Goal: Use online tool/utility: Utilize a website feature to perform a specific function

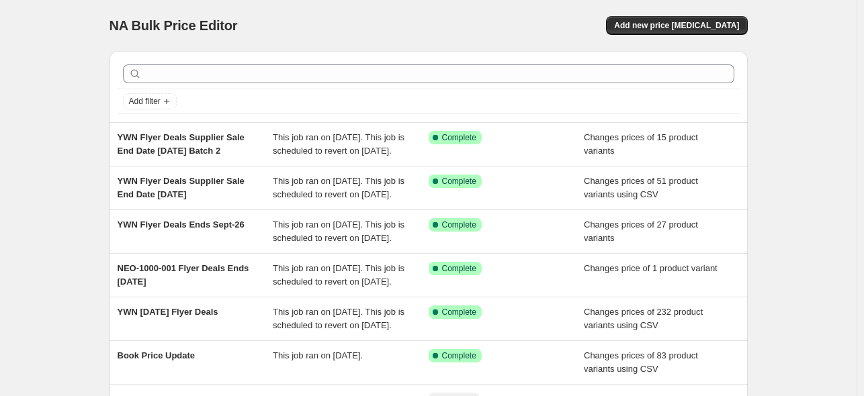
click at [326, 8] on div "NA Bulk Price Editor. This page is ready NA Bulk Price Editor Add new price [ME…" at bounding box center [428, 25] width 638 height 51
click at [28, 83] on div "NA Bulk Price Editor. This page is ready NA Bulk Price Editor Add new price [ME…" at bounding box center [428, 346] width 856 height 692
click at [673, 26] on span "Add new price [MEDICAL_DATA]" at bounding box center [676, 25] width 125 height 11
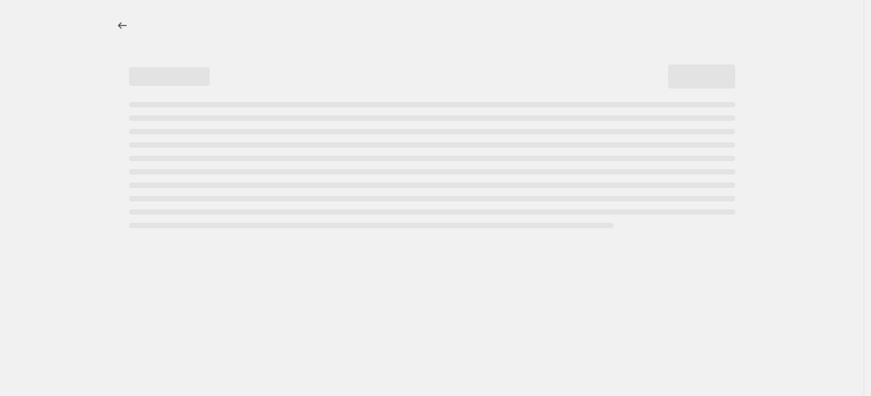
select select "percentage"
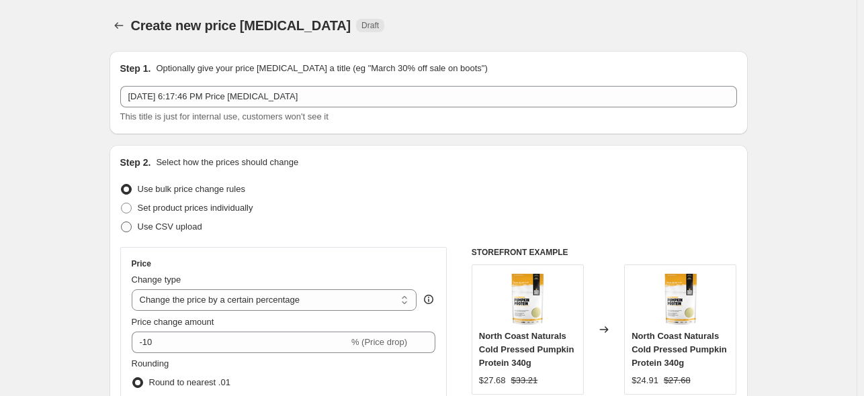
click at [132, 225] on span at bounding box center [126, 227] width 11 height 11
click at [122, 222] on input "Use CSV upload" at bounding box center [121, 222] width 1 height 1
radio input "true"
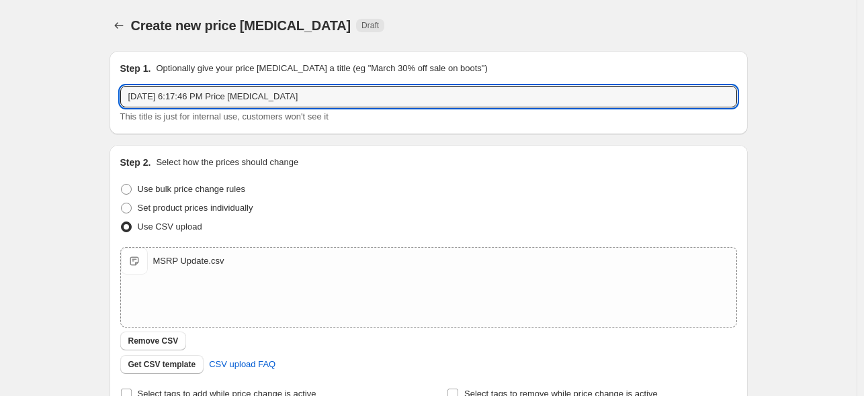
drag, startPoint x: 347, startPoint y: 96, endPoint x: 94, endPoint y: 98, distance: 253.2
click at [94, 98] on div "Create new price change job. This page is ready Create new price change job Dra…" at bounding box center [428, 311] width 856 height 623
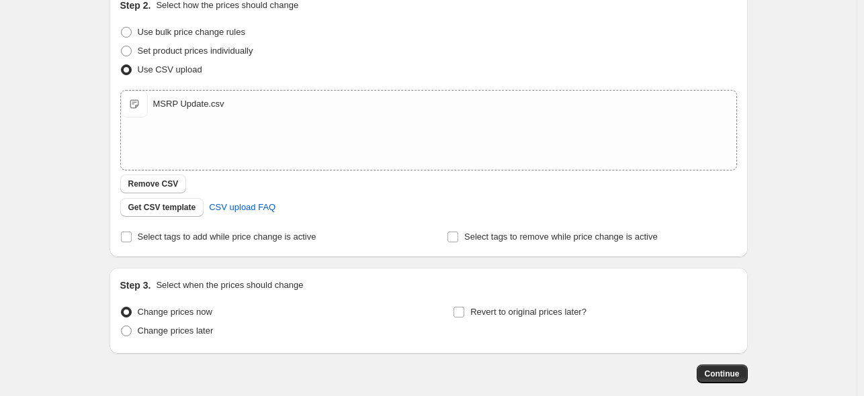
scroll to position [226, 0]
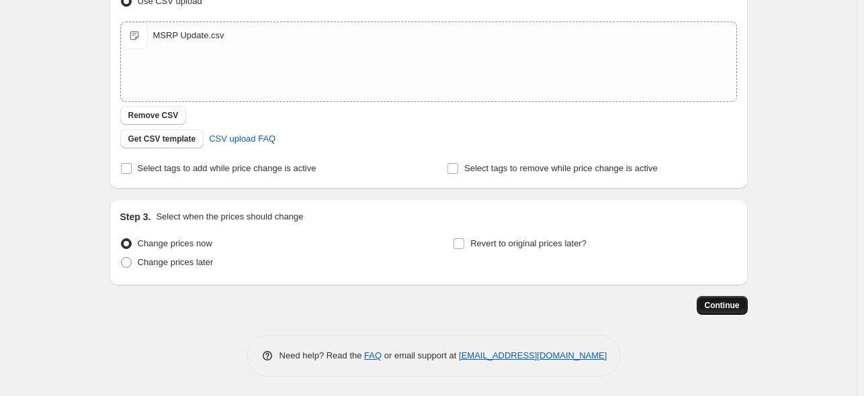
type input "MSRP Update"
click at [721, 301] on span "Continue" at bounding box center [722, 305] width 35 height 11
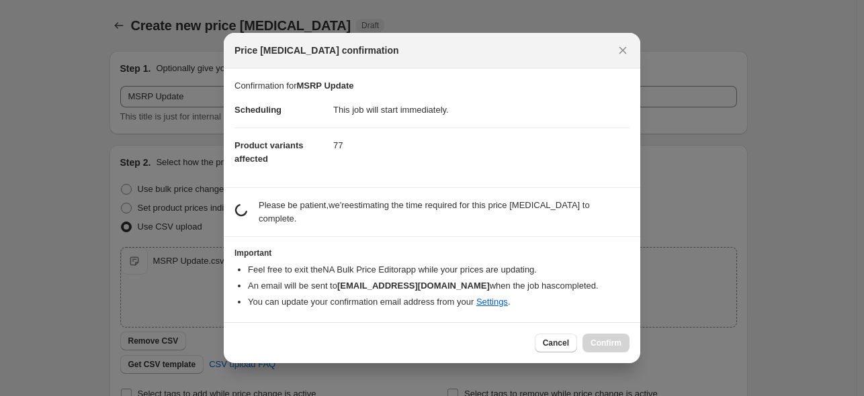
scroll to position [0, 0]
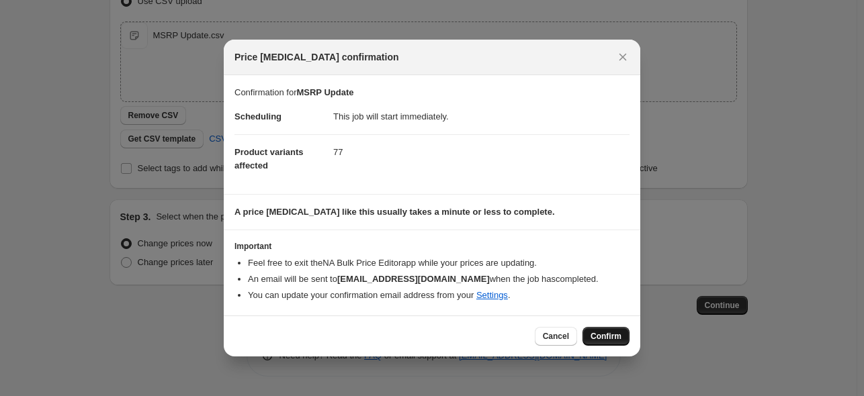
click at [605, 338] on span "Confirm" at bounding box center [605, 336] width 31 height 11
